Goal: Information Seeking & Learning: Learn about a topic

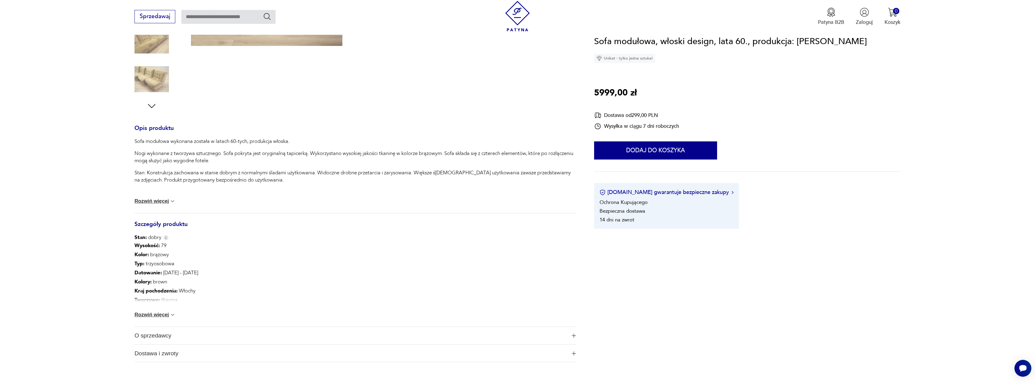
scroll to position [181, 0]
click at [69, 191] on section "Opis produktu Sofa modułowa wykonana została w latach 60-tych, produkcja włoska…" at bounding box center [517, 152] width 1035 height 447
click at [74, 197] on section "Opis produktu Sofa modułowa wykonana została w latach 60-tych, produkcja włoska…" at bounding box center [517, 152] width 1035 height 447
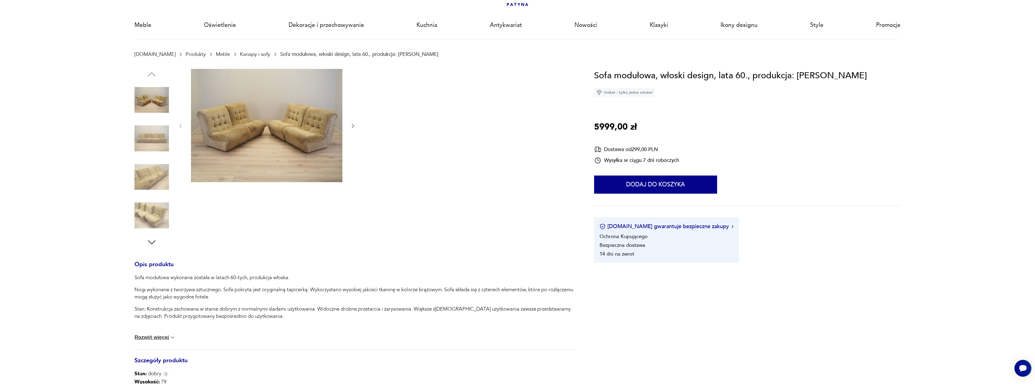
scroll to position [30, 0]
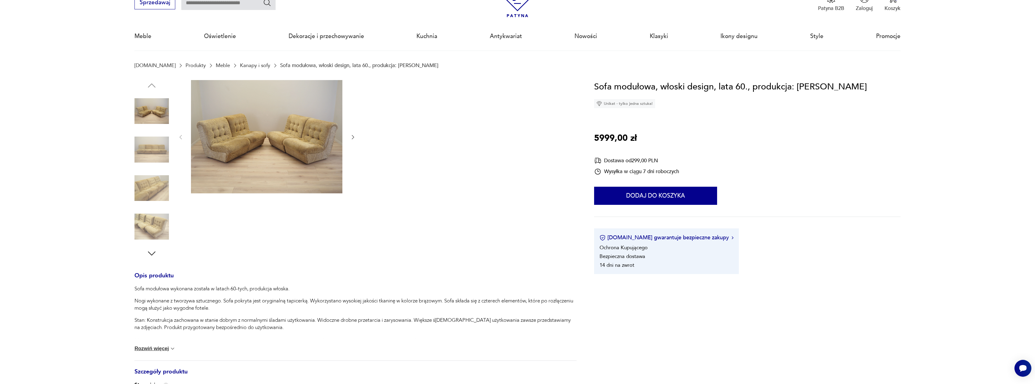
click at [158, 189] on img at bounding box center [151, 188] width 34 height 34
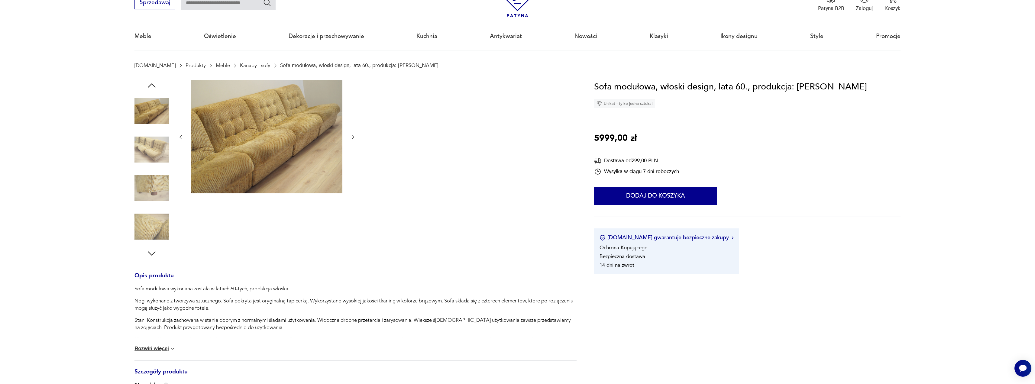
click at [157, 221] on img at bounding box center [151, 226] width 34 height 34
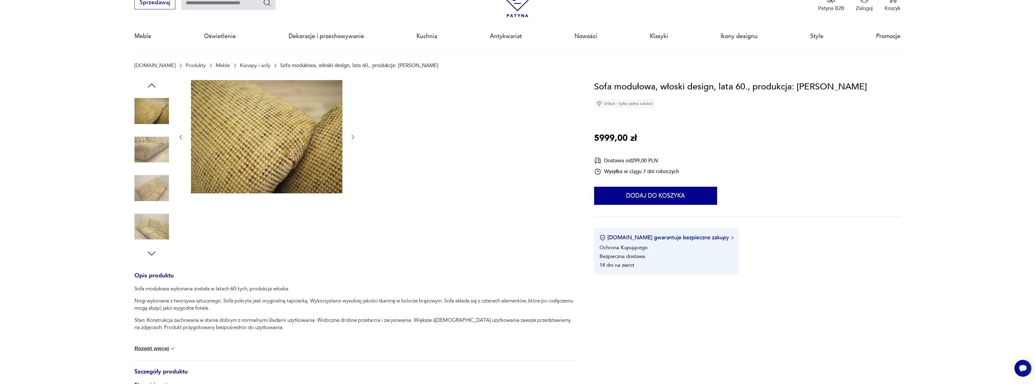
click at [72, 189] on section "Opis produktu Sofa modułowa wykonana została w latach 60-tych, produkcja włoska…" at bounding box center [517, 303] width 1035 height 447
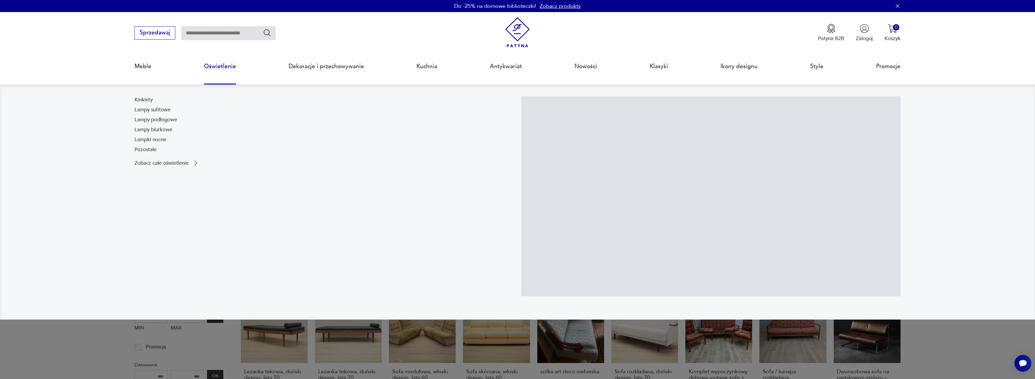
click at [219, 64] on link "Oświetlenie" at bounding box center [220, 67] width 32 height 28
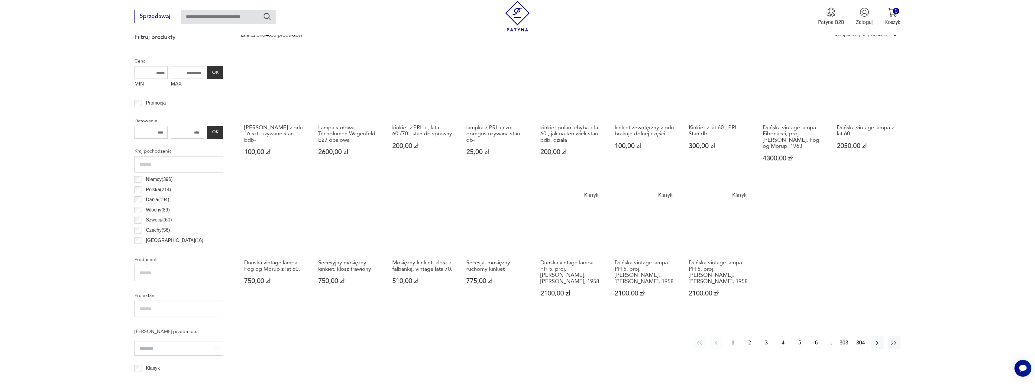
scroll to position [452, 0]
